Goal: Contribute content: Contribute content

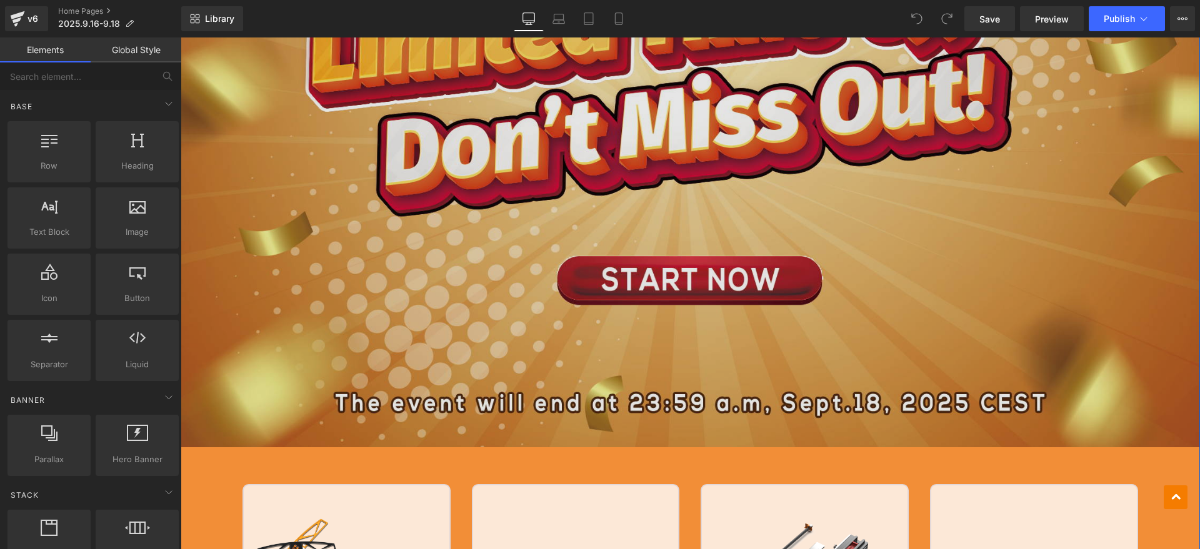
scroll to position [703, 0]
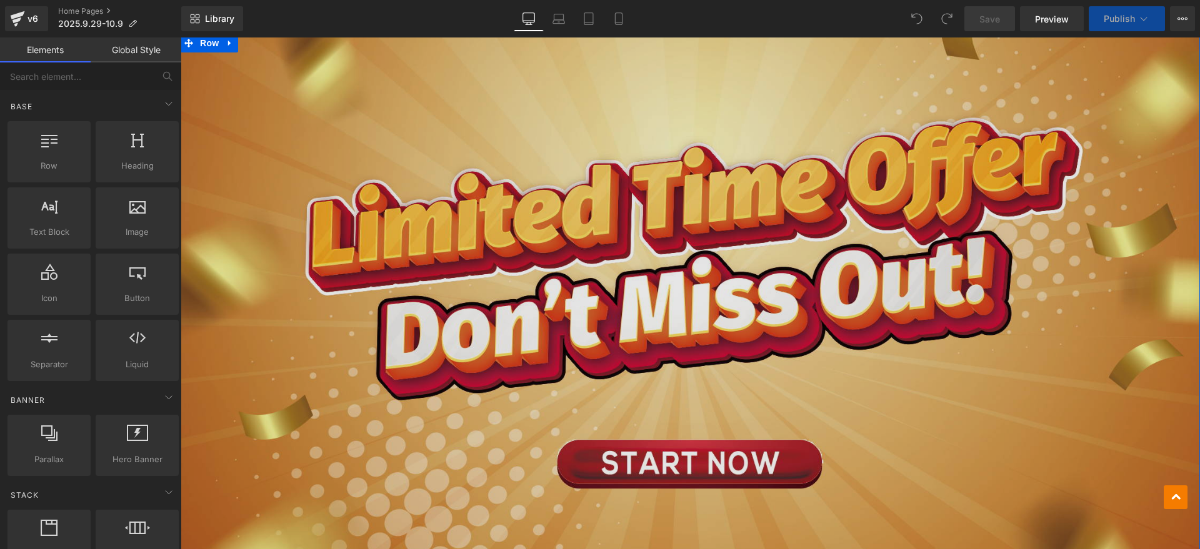
scroll to position [547, 0]
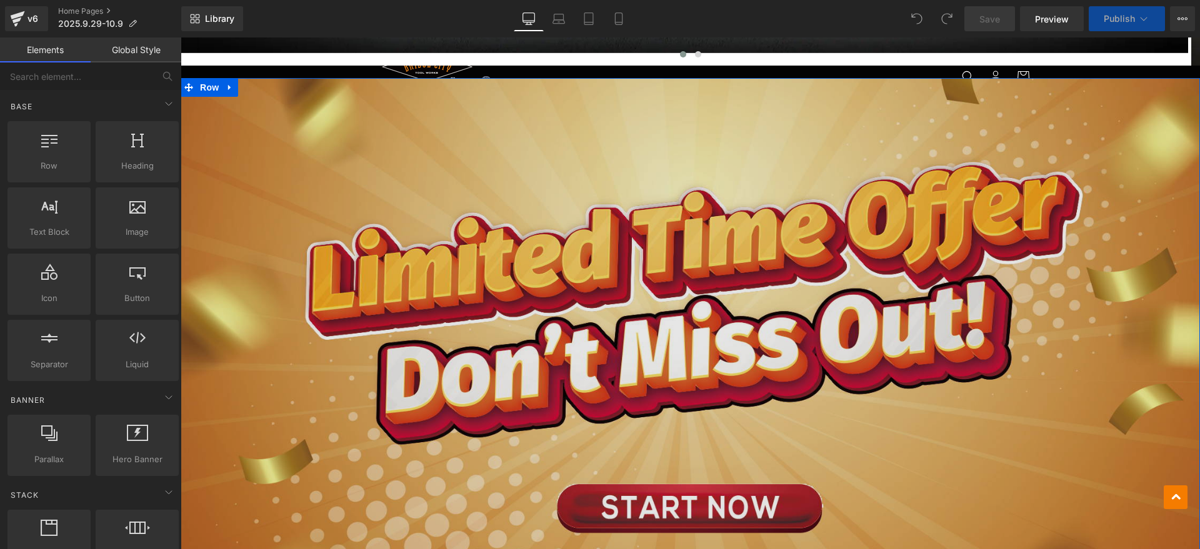
drag, startPoint x: 545, startPoint y: 324, endPoint x: 481, endPoint y: 340, distance: 65.6
click at [545, 324] on img at bounding box center [690, 377] width 1019 height 597
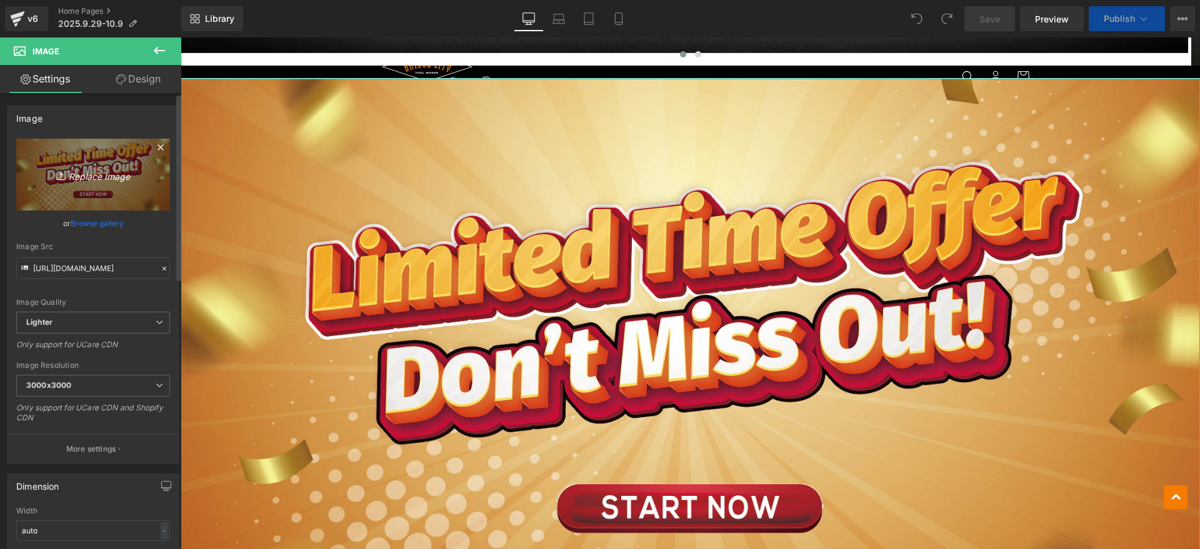
click at [100, 176] on icon "Replace Image" at bounding box center [93, 175] width 100 height 16
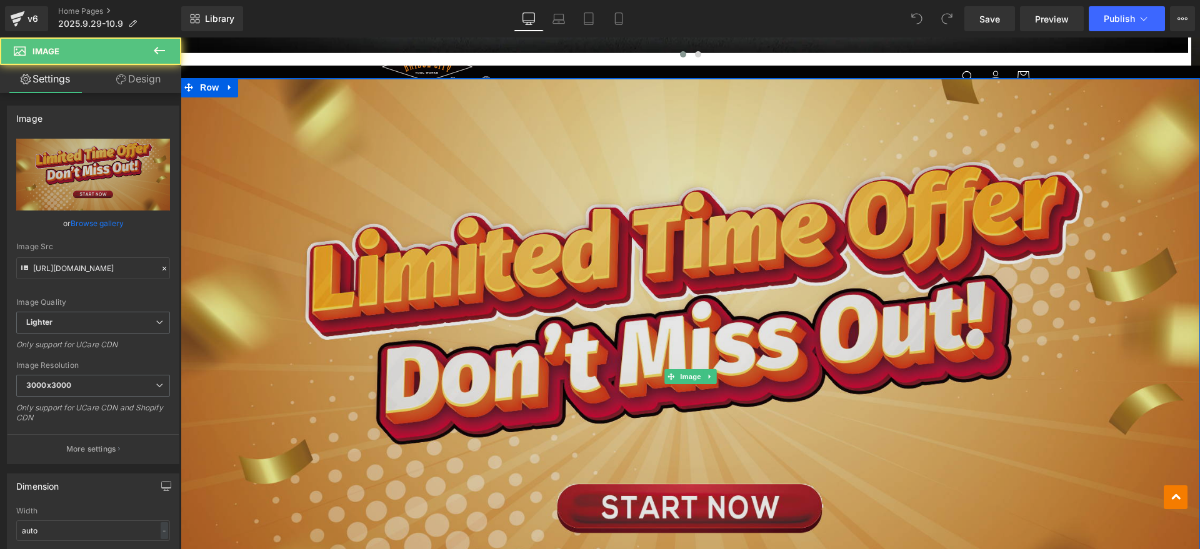
click at [494, 278] on img at bounding box center [690, 377] width 1019 height 597
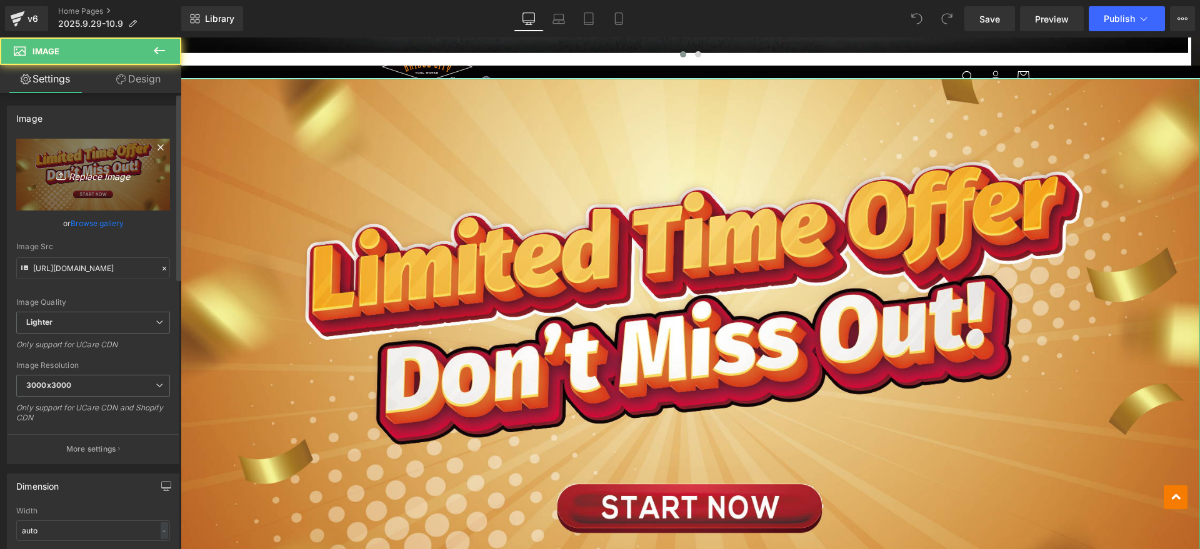
click at [77, 175] on icon "Replace Image" at bounding box center [93, 175] width 100 height 16
type input "C:\fakepath\banner bc.jpg"
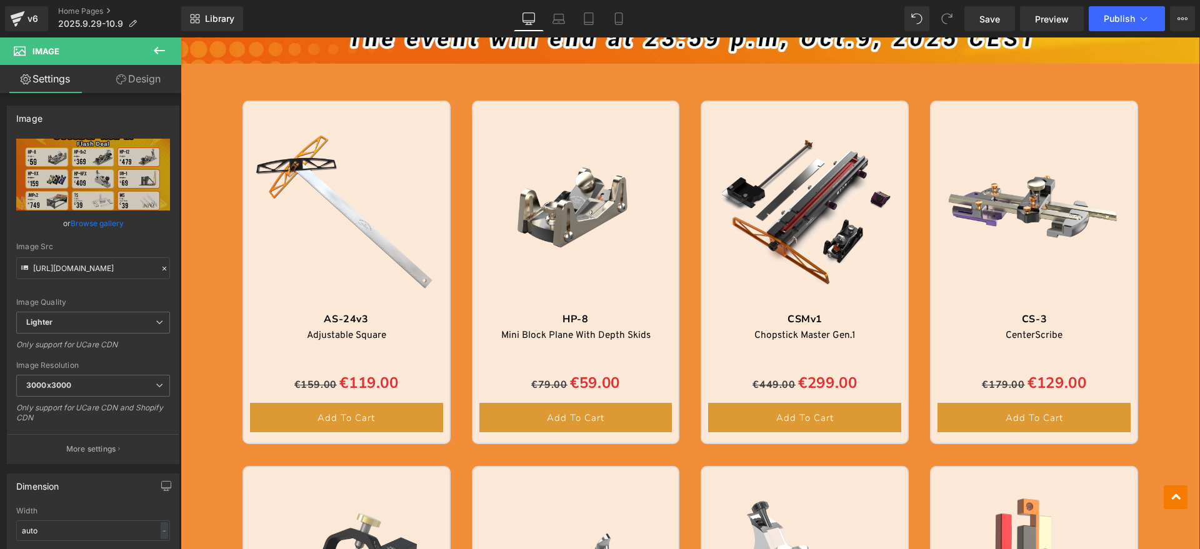
scroll to position [1172, 0]
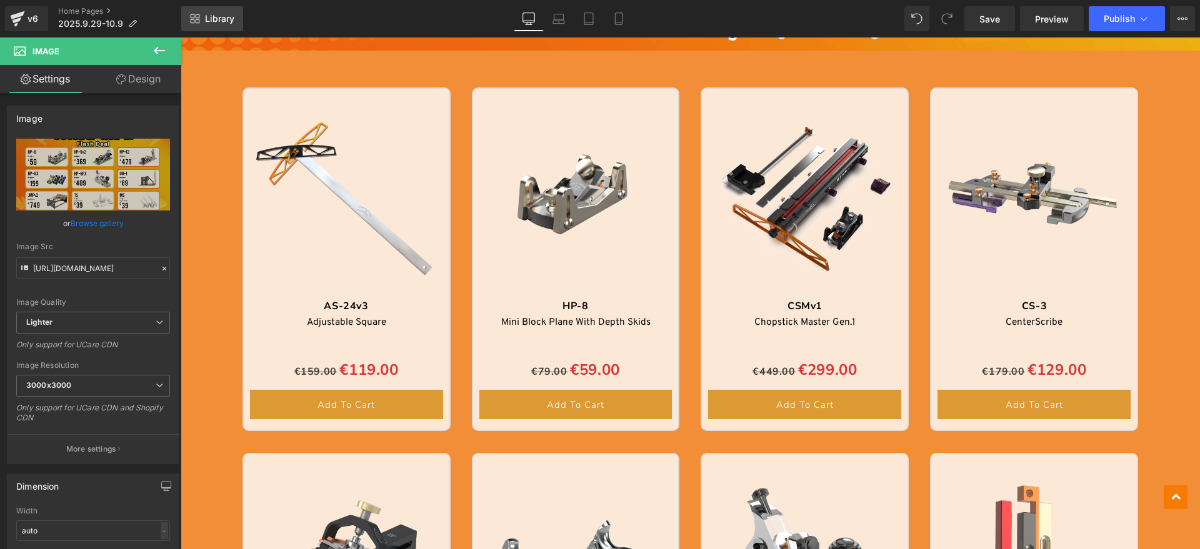
click at [196, 16] on icon at bounding box center [195, 19] width 10 height 10
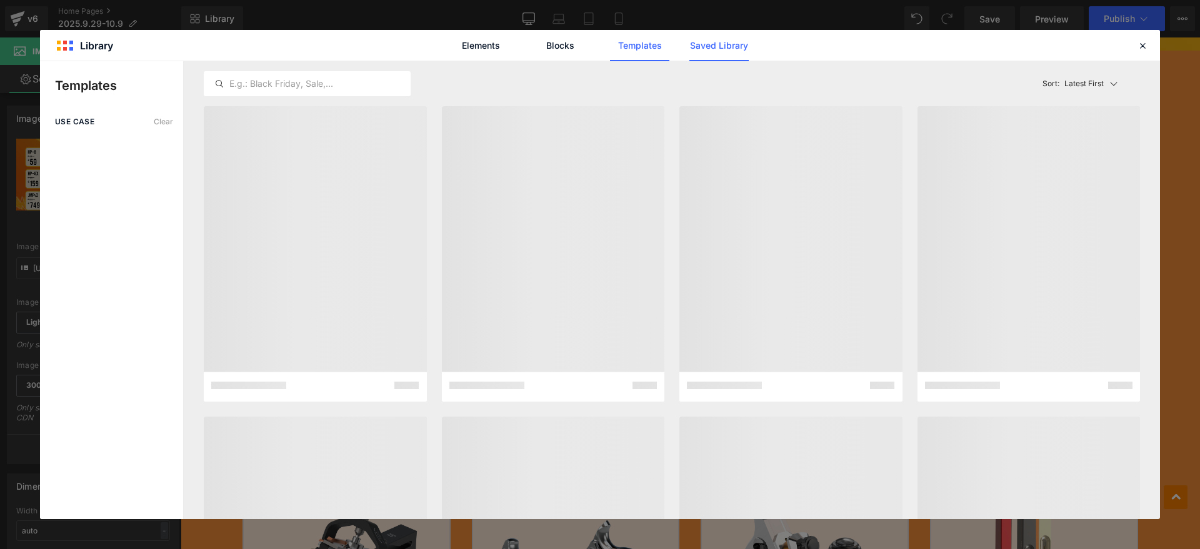
click at [711, 46] on link "Saved Library" at bounding box center [718, 45] width 59 height 31
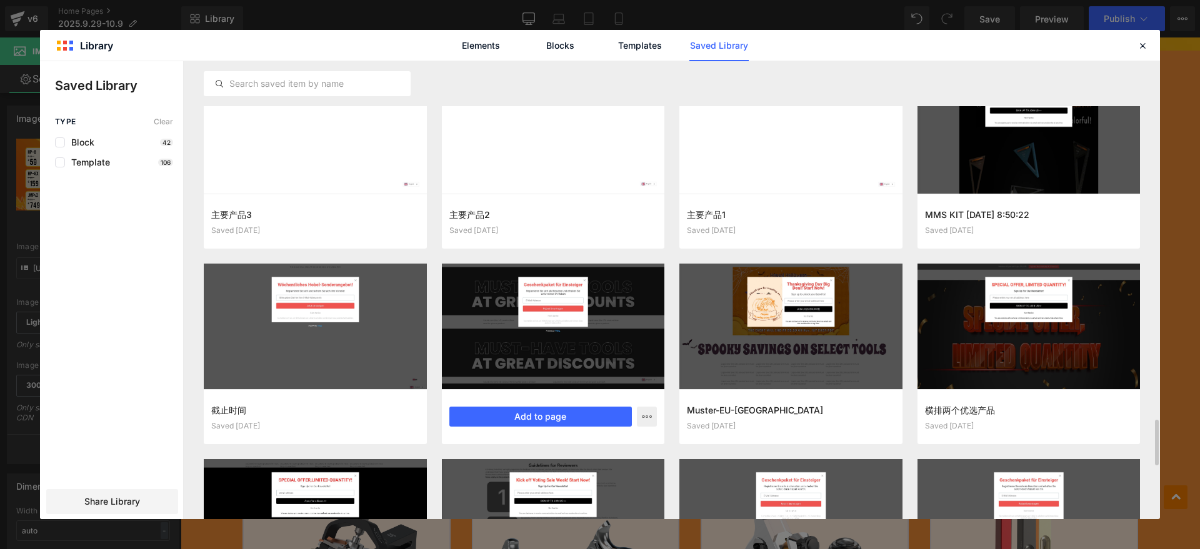
scroll to position [3438, 0]
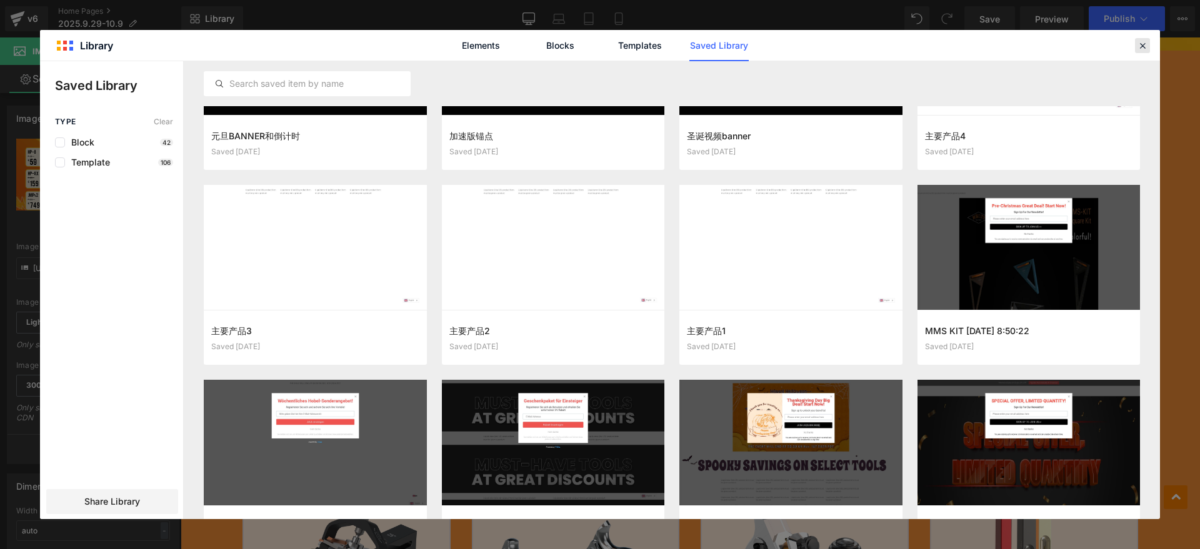
click at [1138, 46] on icon at bounding box center [1142, 45] width 11 height 11
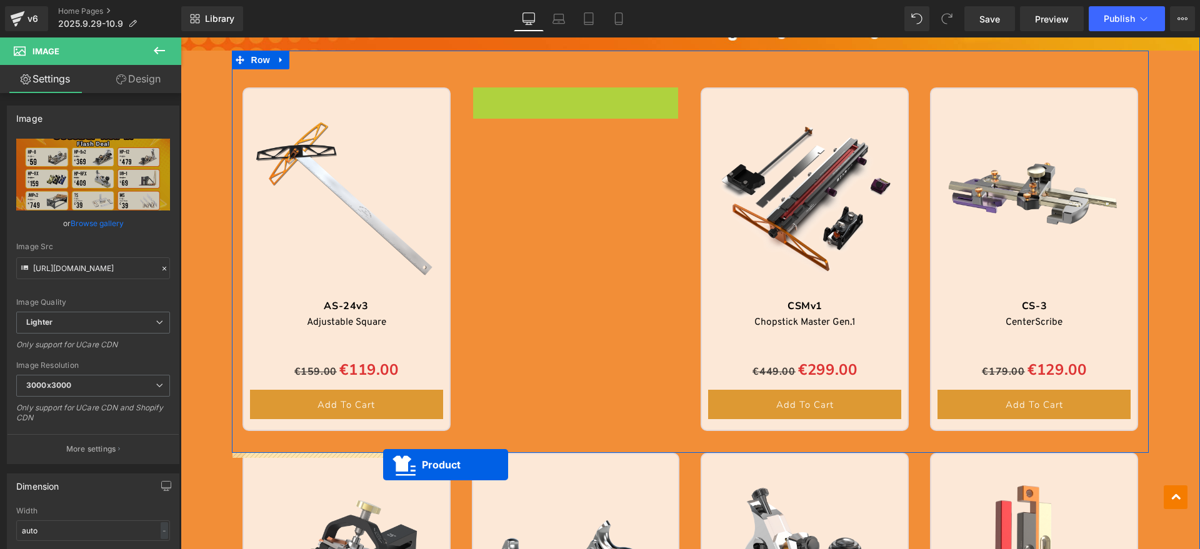
scroll to position [1247, 0]
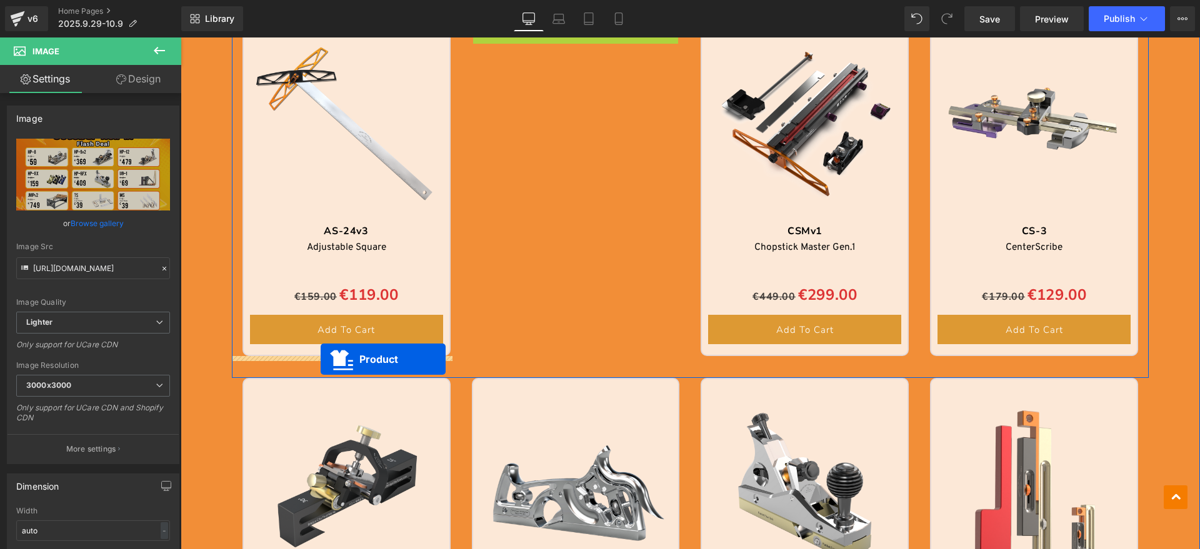
drag, startPoint x: 542, startPoint y: 99, endPoint x: 331, endPoint y: 333, distance: 314.6
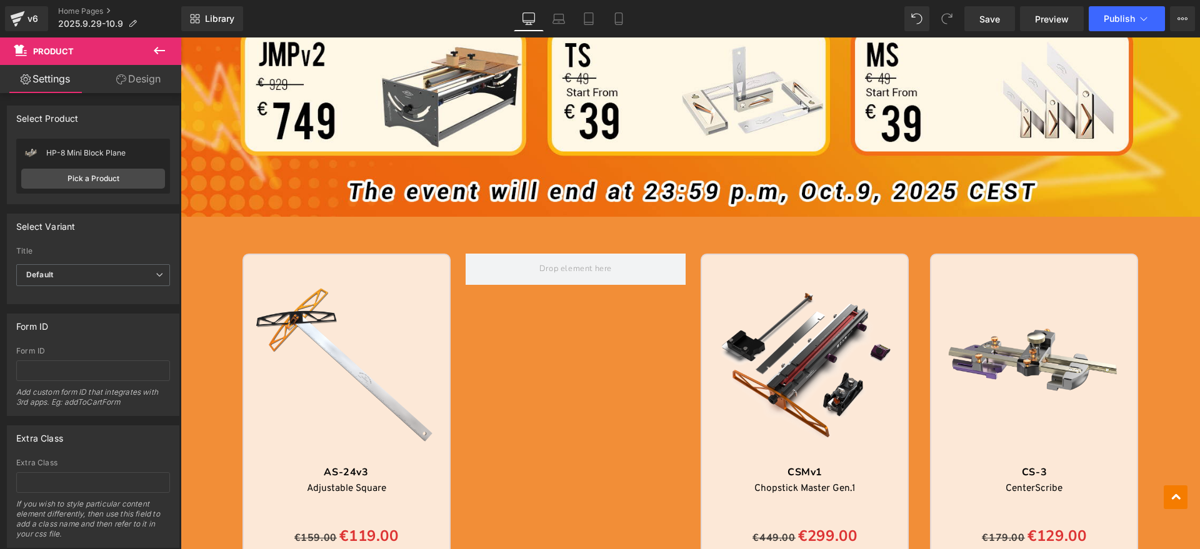
scroll to position [1091, 0]
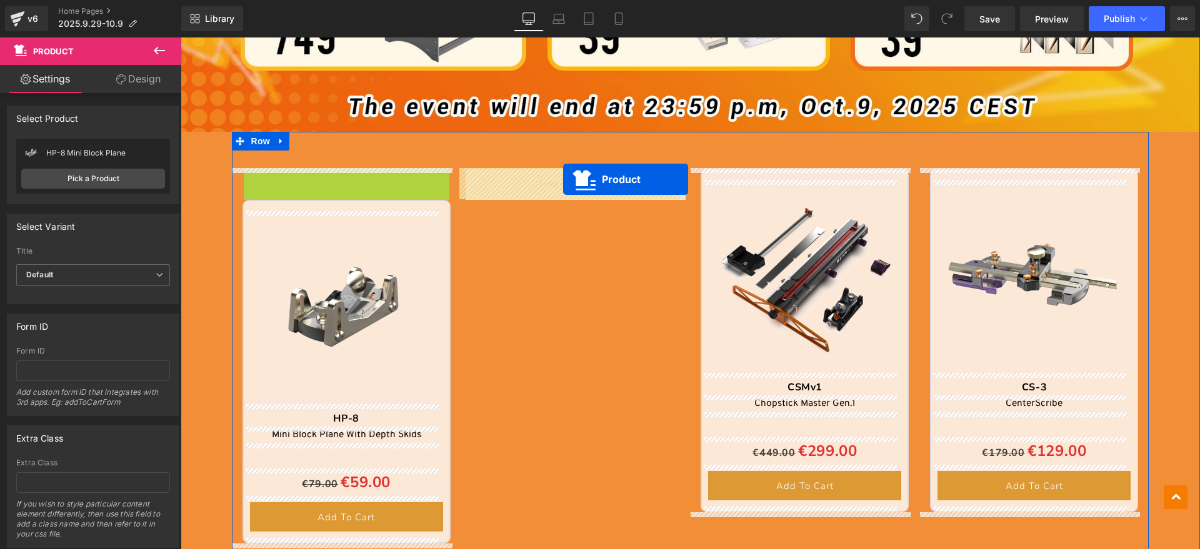
drag, startPoint x: 315, startPoint y: 175, endPoint x: 563, endPoint y: 180, distance: 248.2
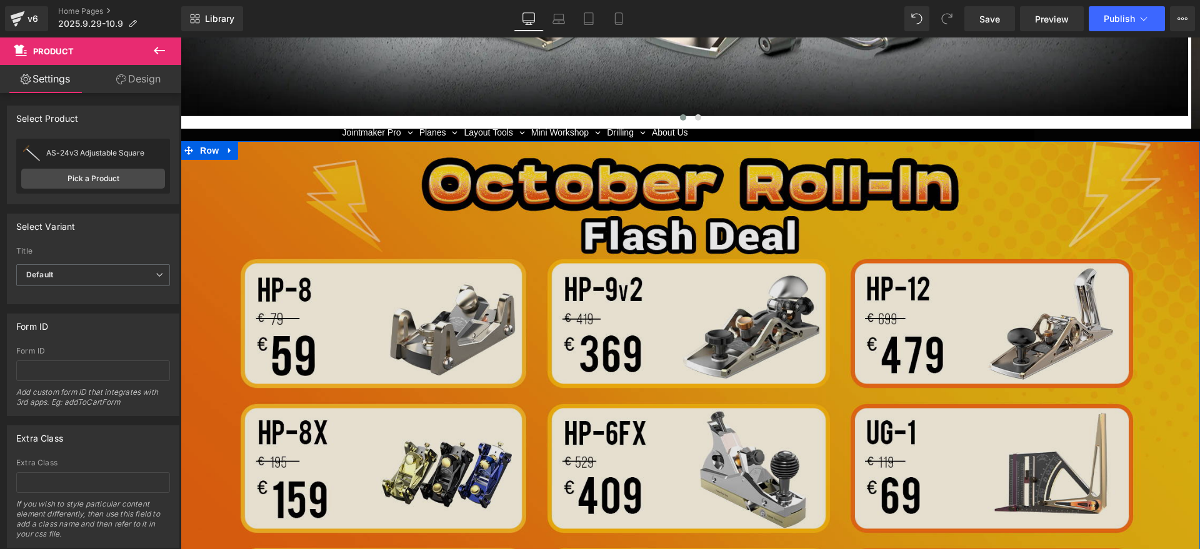
scroll to position [466, 0]
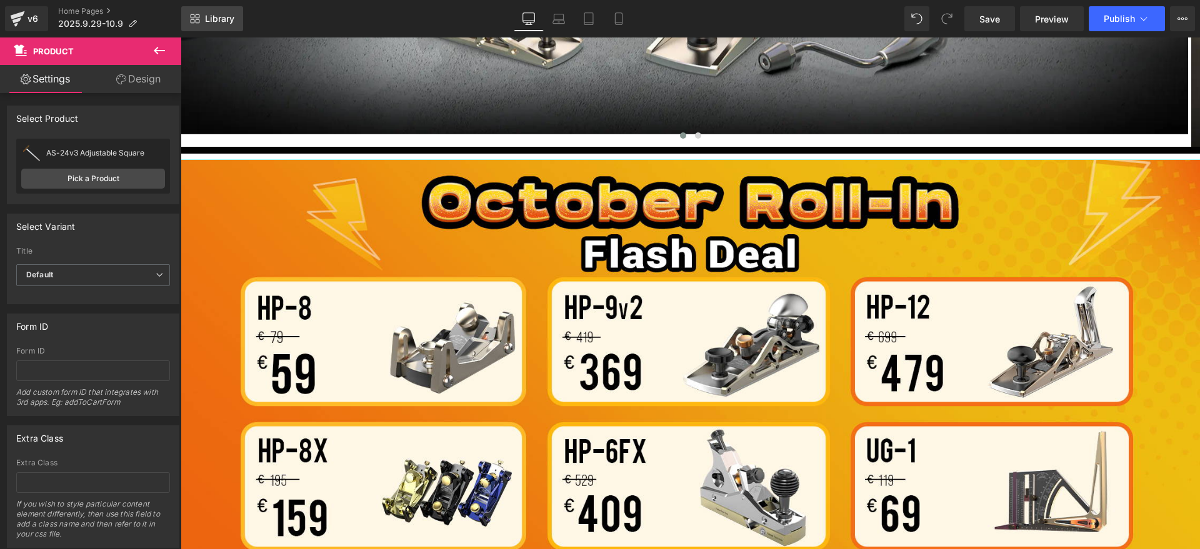
click at [228, 20] on span "Library" at bounding box center [219, 18] width 29 height 11
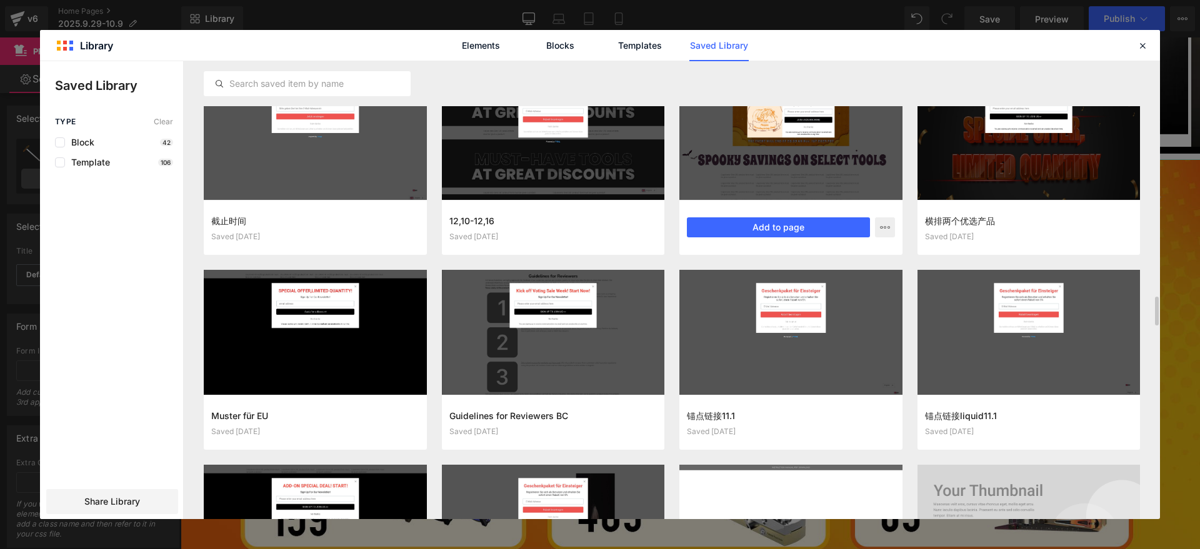
scroll to position [3472, 0]
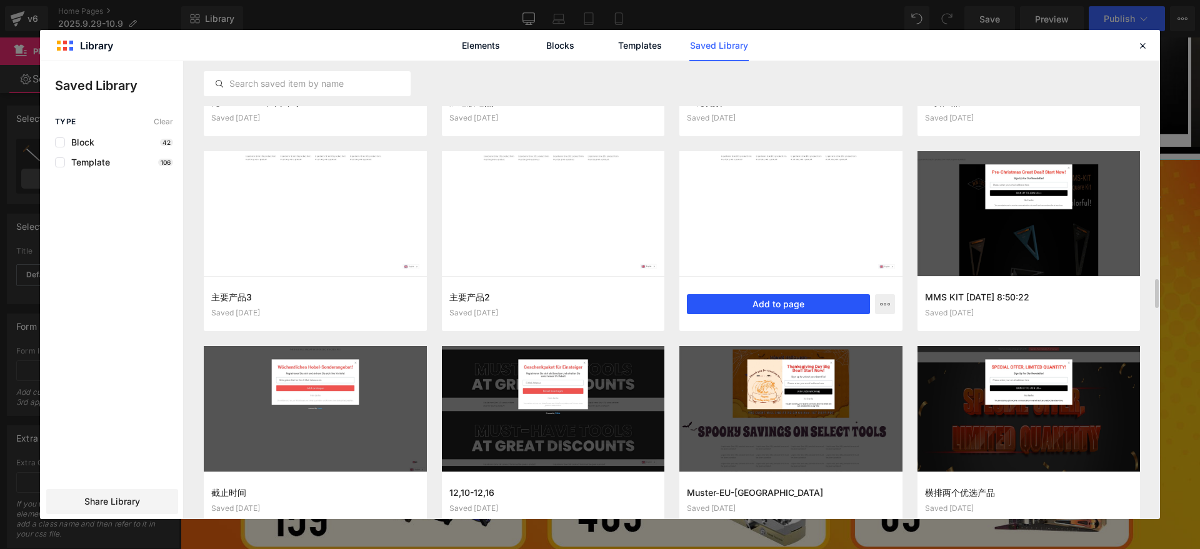
click at [734, 303] on button "Add to page" at bounding box center [778, 304] width 183 height 20
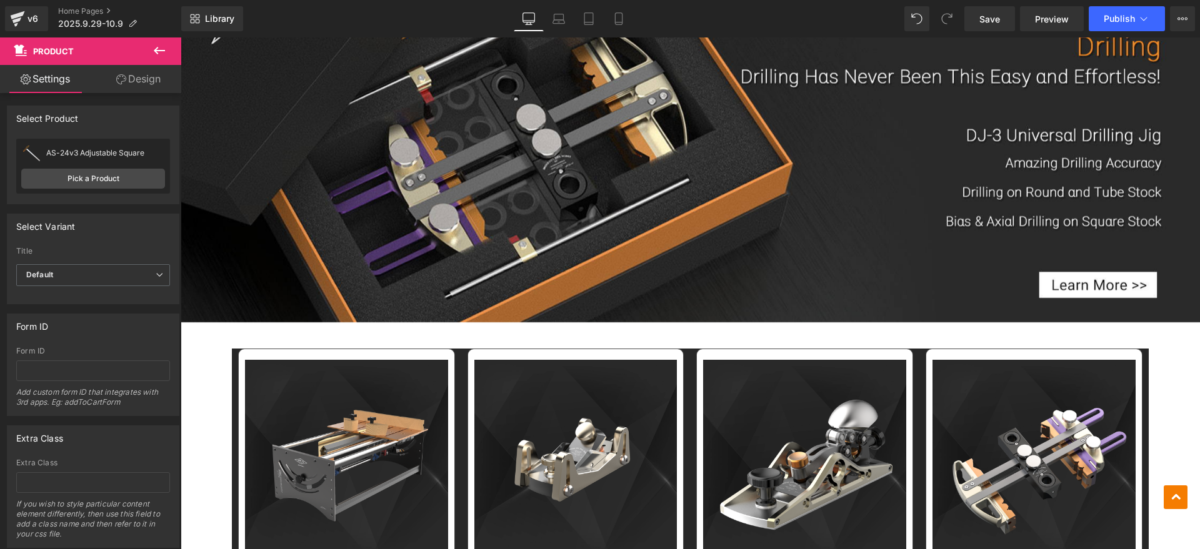
scroll to position [5337, 0]
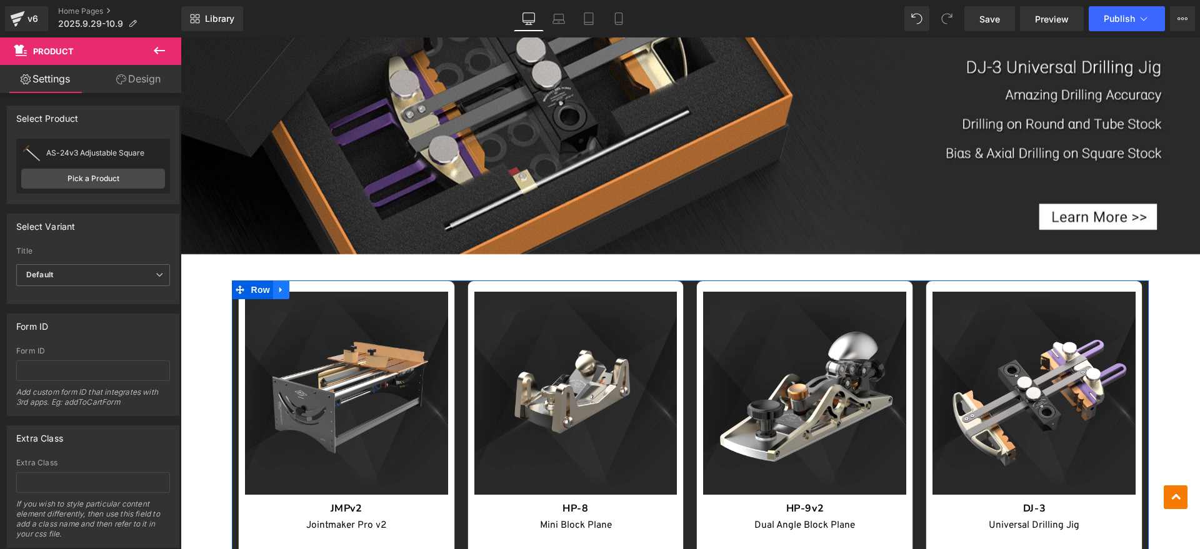
click at [282, 290] on icon at bounding box center [280, 291] width 3 height 6
click at [311, 293] on icon at bounding box center [313, 290] width 9 height 9
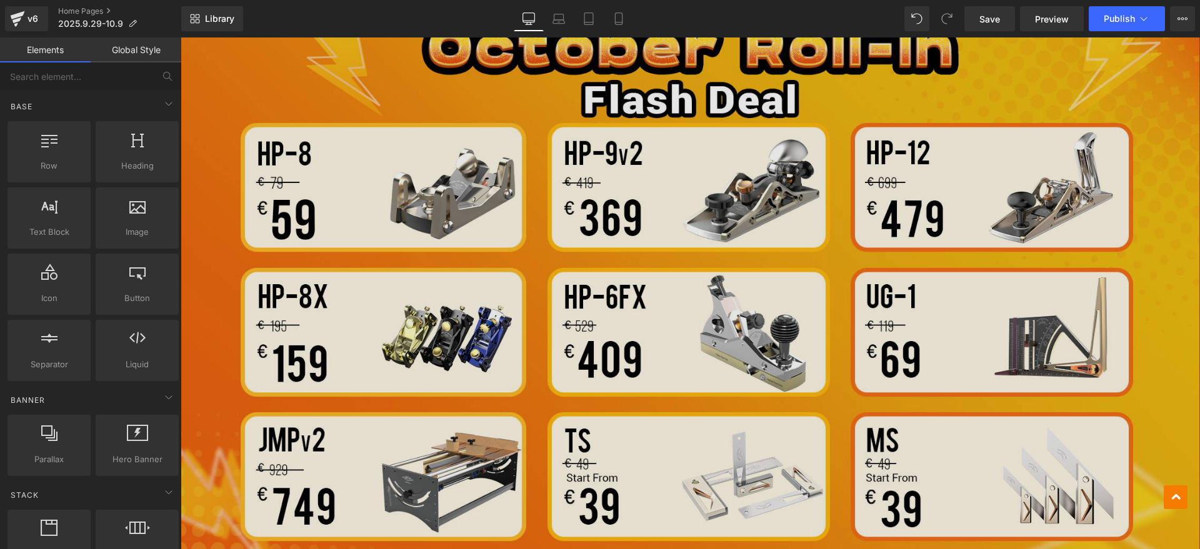
scroll to position [427, 0]
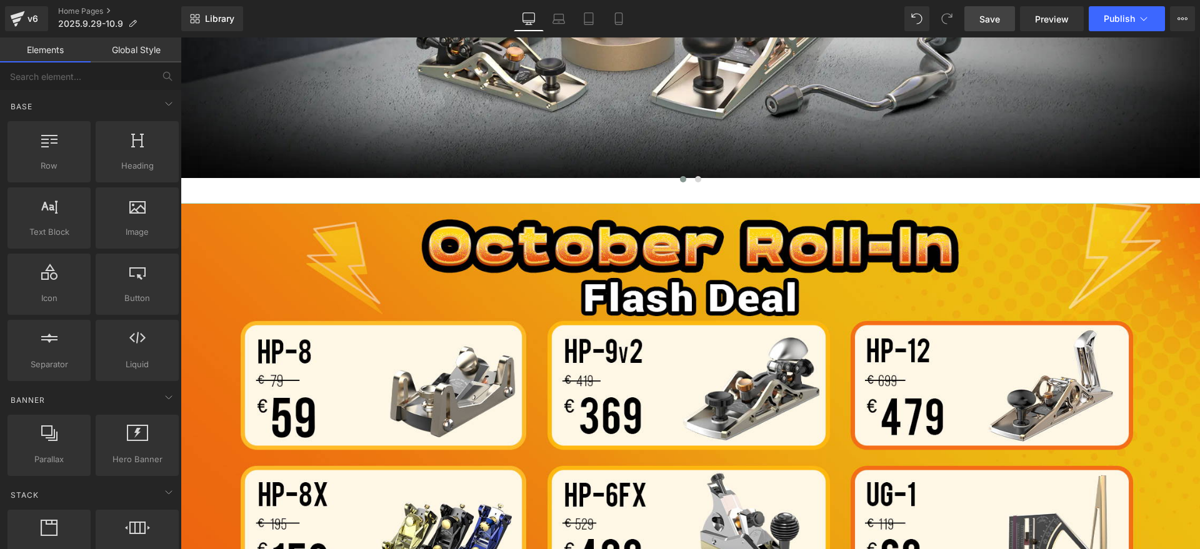
click at [979, 14] on link "Save" at bounding box center [989, 18] width 51 height 25
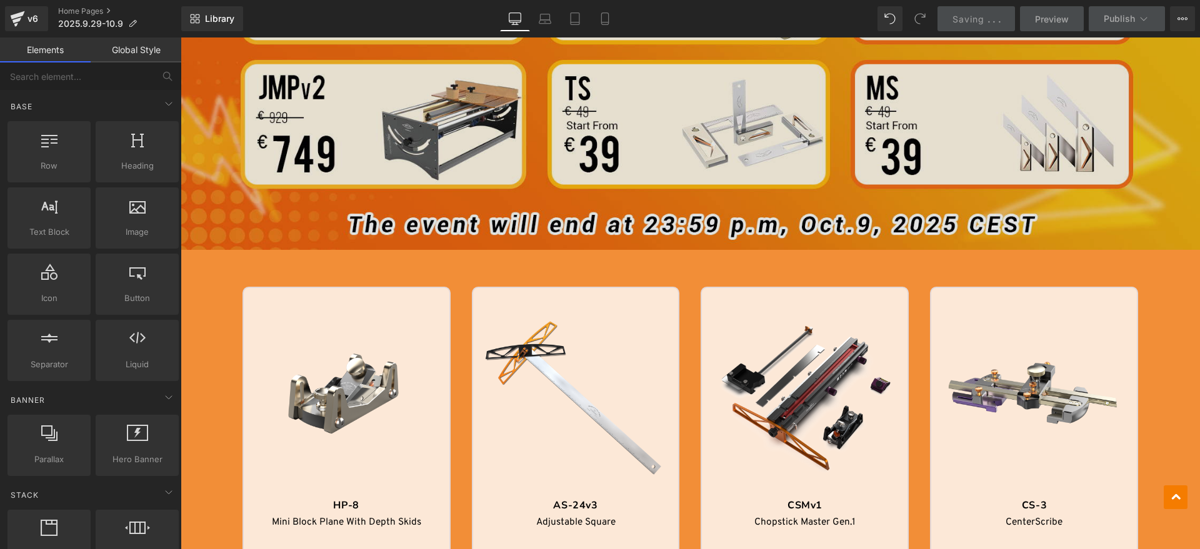
scroll to position [974, 0]
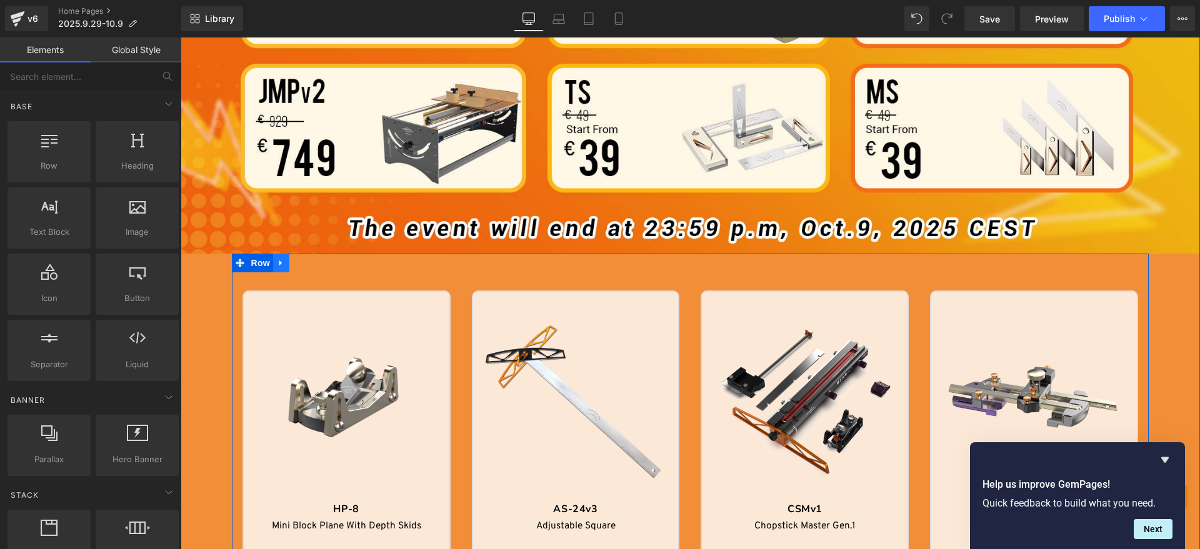
click at [278, 261] on icon at bounding box center [281, 262] width 9 height 9
click at [309, 260] on icon at bounding box center [313, 262] width 9 height 9
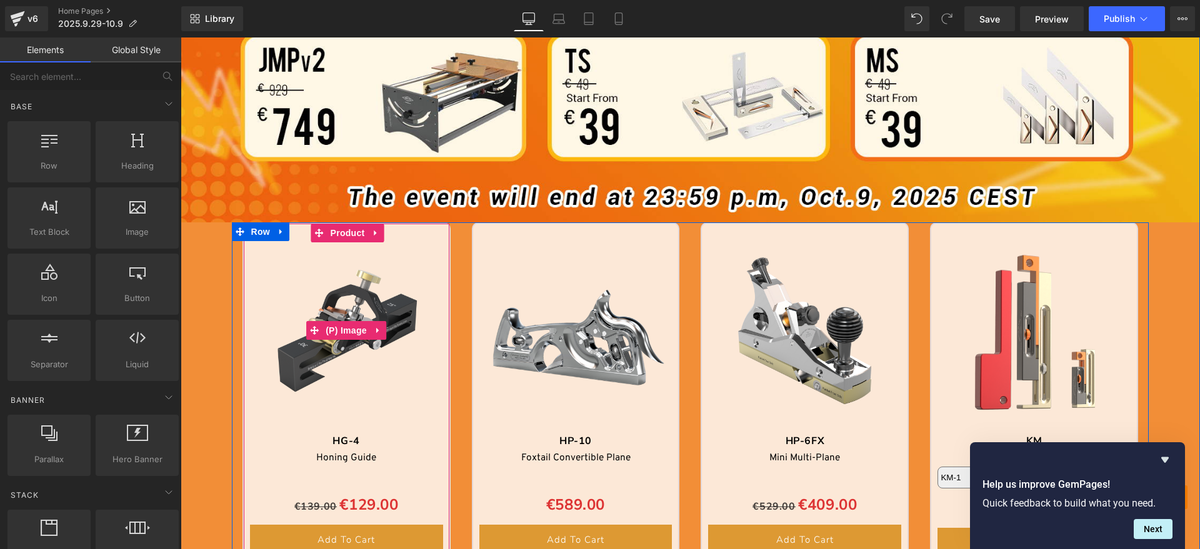
scroll to position [1052, 0]
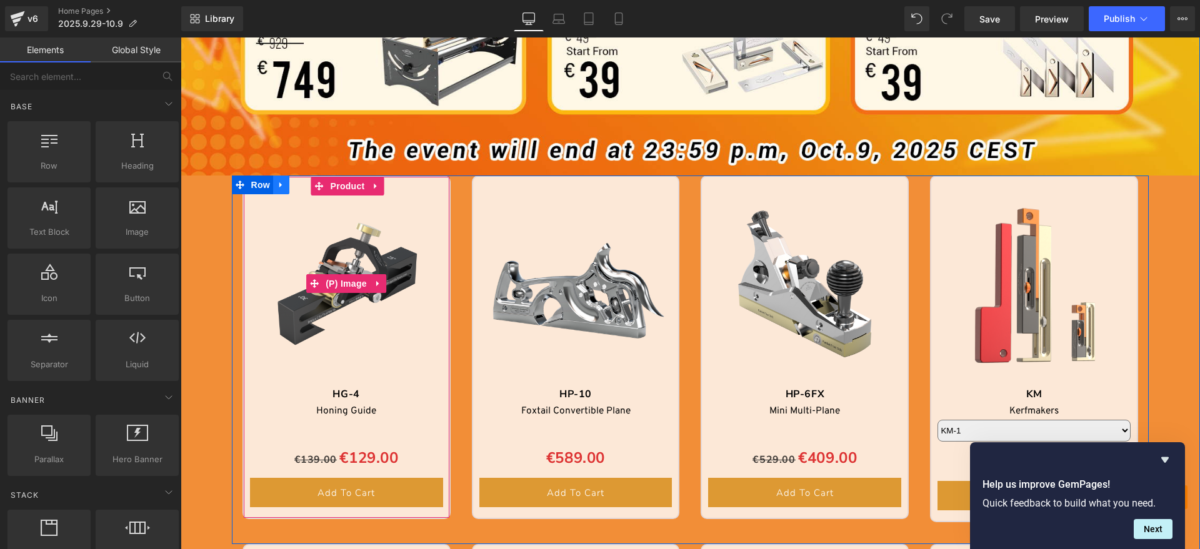
click at [279, 180] on icon at bounding box center [281, 184] width 9 height 9
click at [309, 184] on icon at bounding box center [313, 185] width 9 height 9
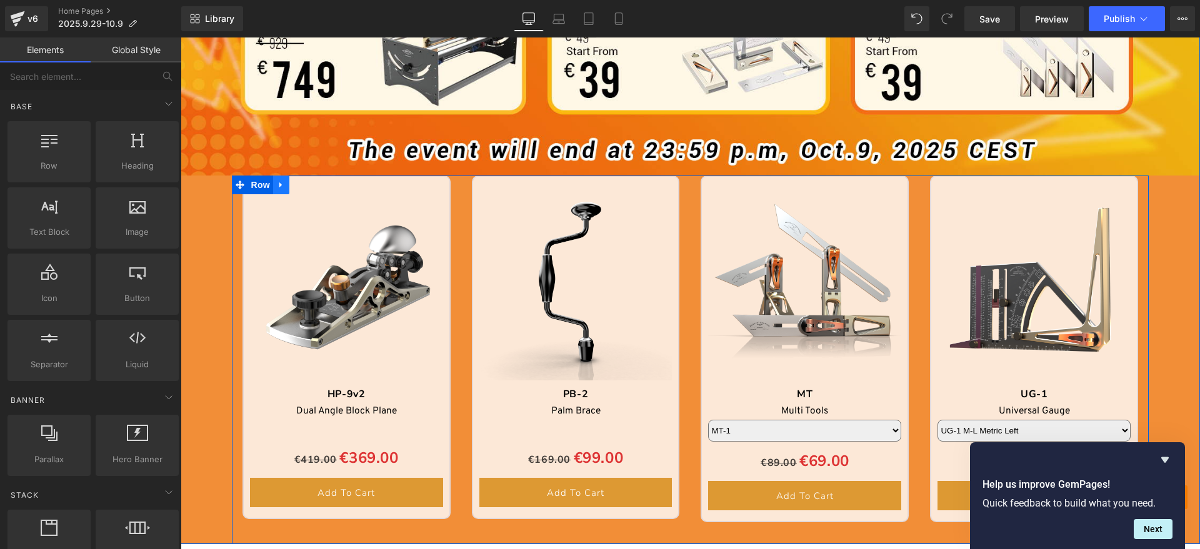
click at [278, 181] on icon at bounding box center [281, 184] width 9 height 9
click at [309, 183] on icon at bounding box center [313, 185] width 9 height 9
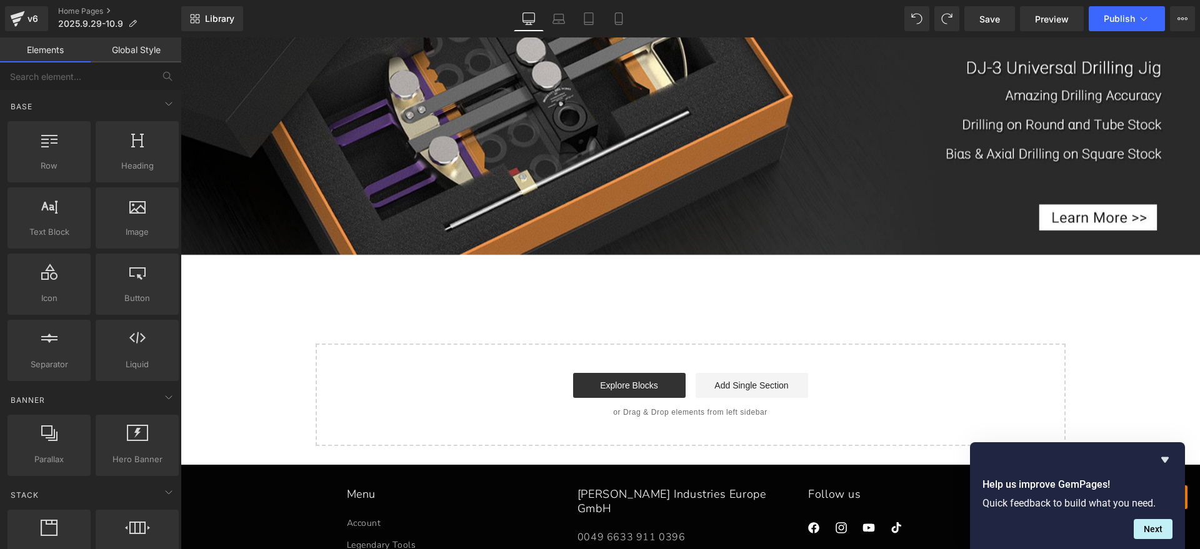
scroll to position [4880, 0]
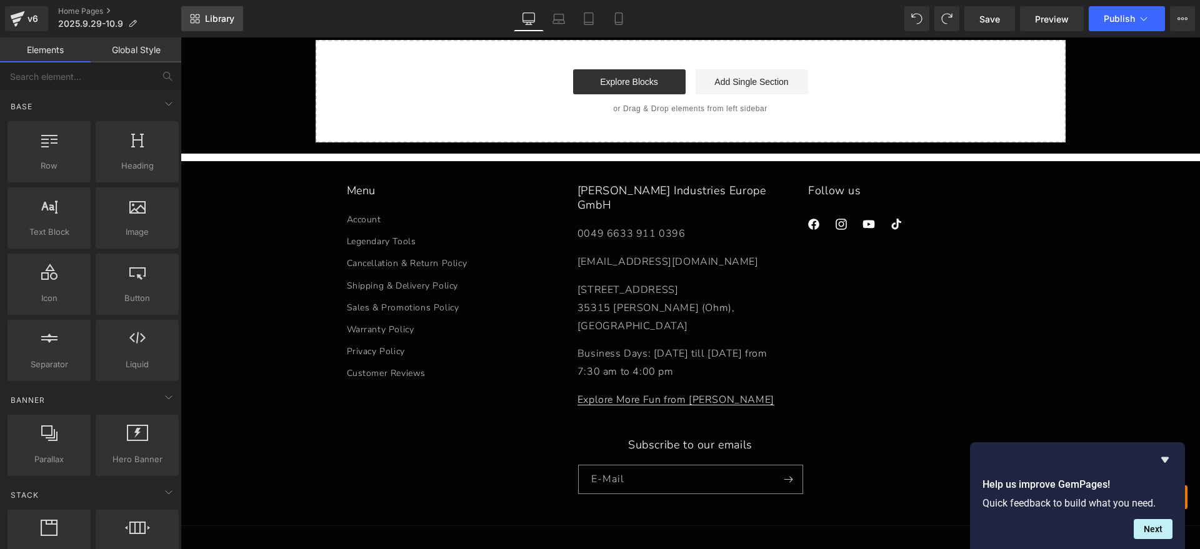
click at [213, 8] on link "Library" at bounding box center [212, 18] width 62 height 25
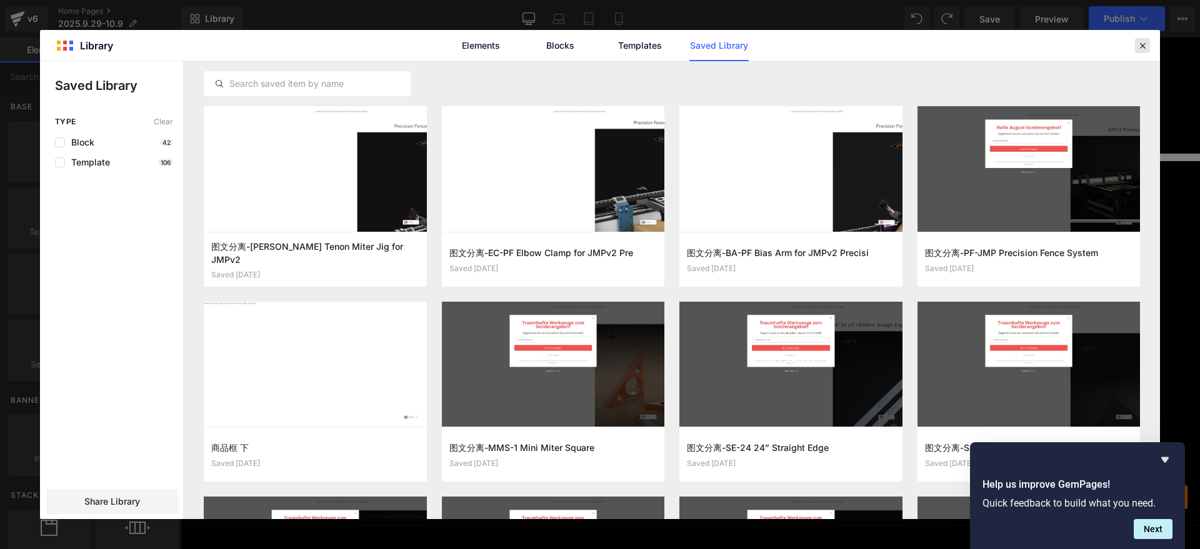
click at [1144, 44] on icon at bounding box center [1142, 45] width 11 height 11
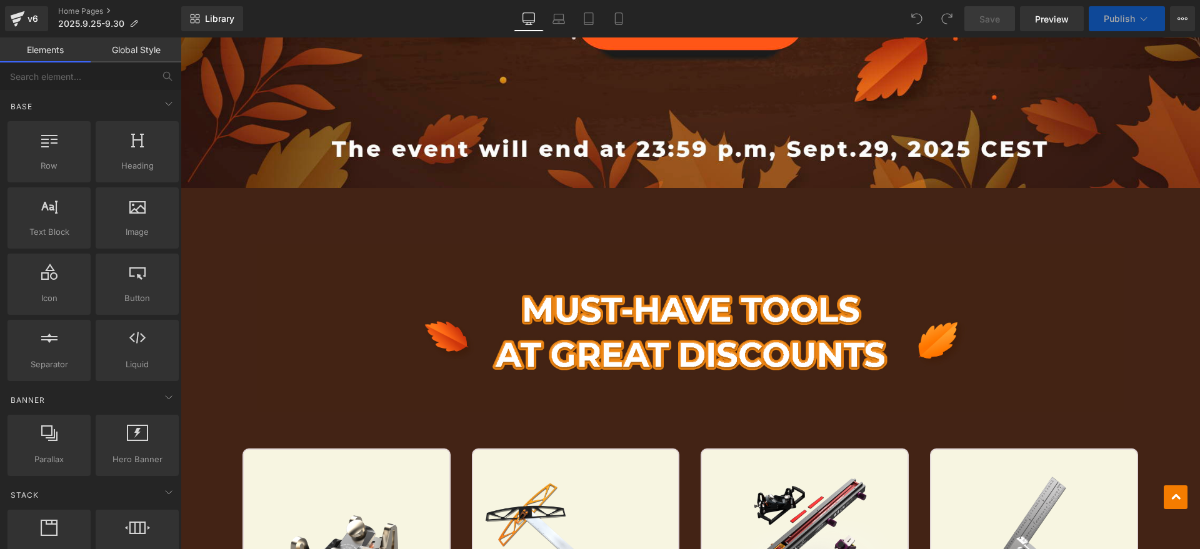
scroll to position [980, 0]
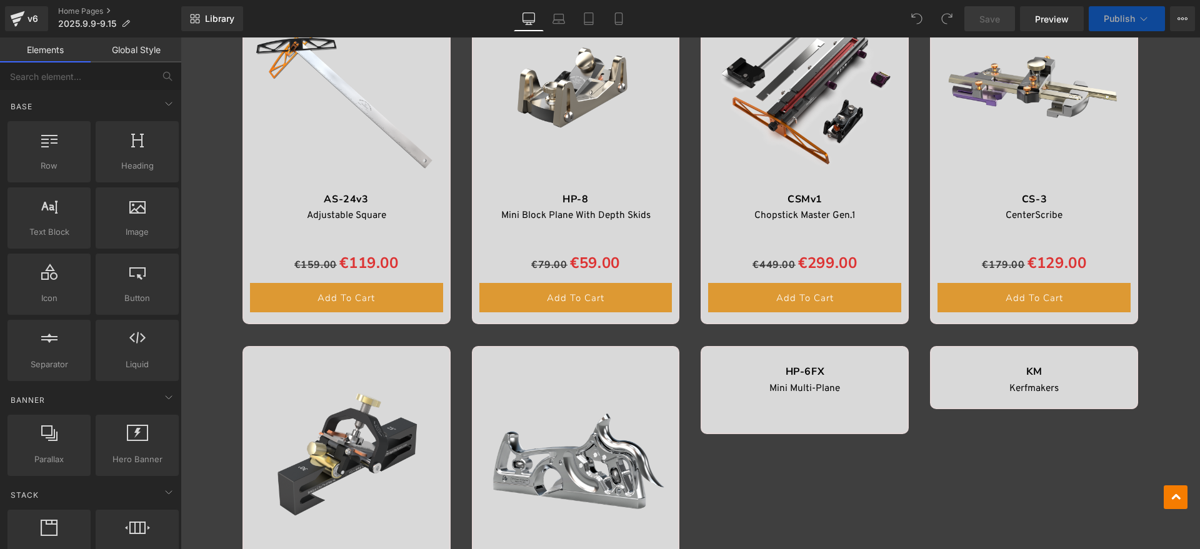
scroll to position [1719, 0]
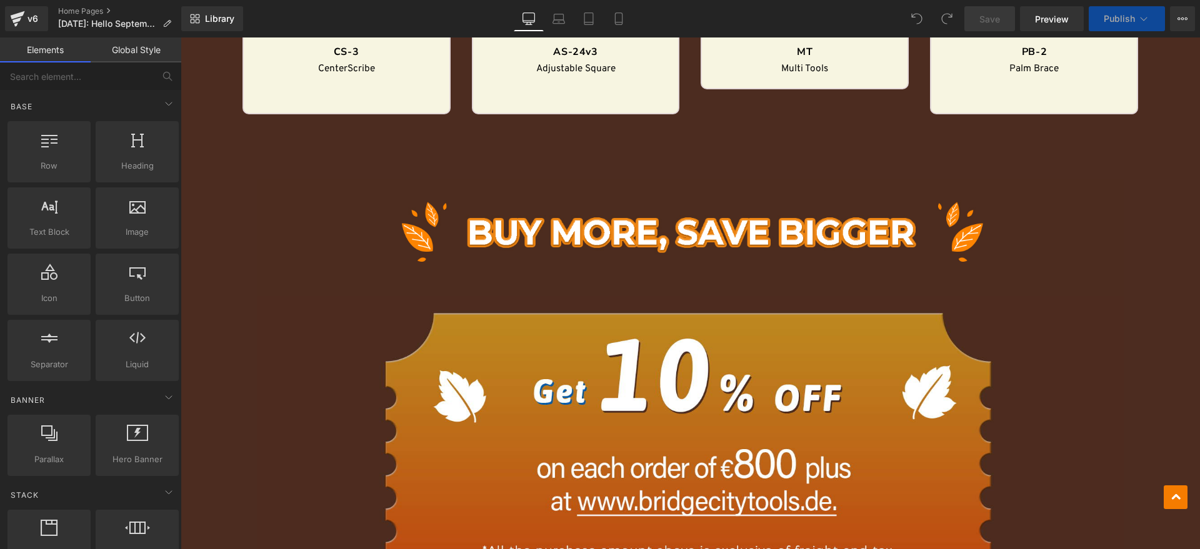
scroll to position [962, 0]
